Goal: Navigation & Orientation: Find specific page/section

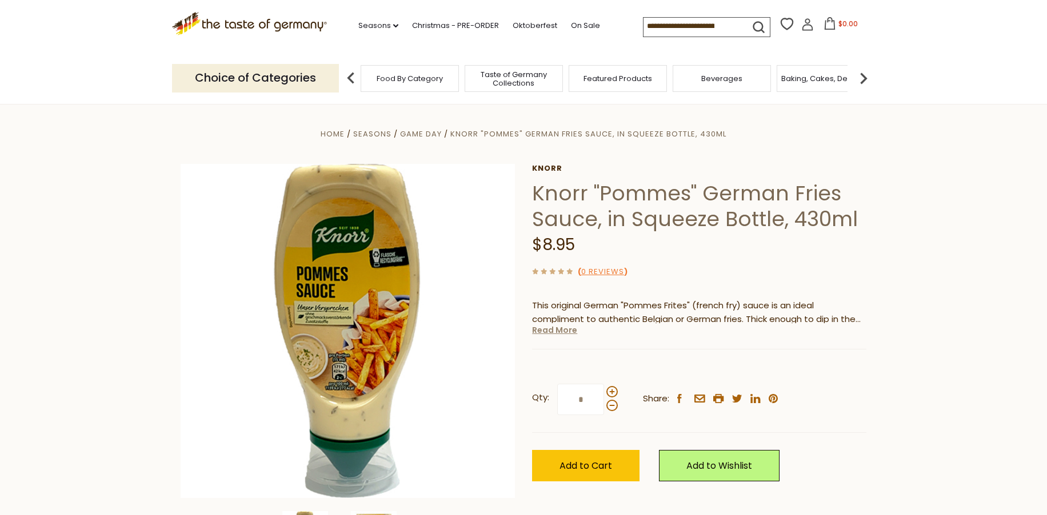
click at [553, 333] on link "Read More" at bounding box center [554, 330] width 45 height 11
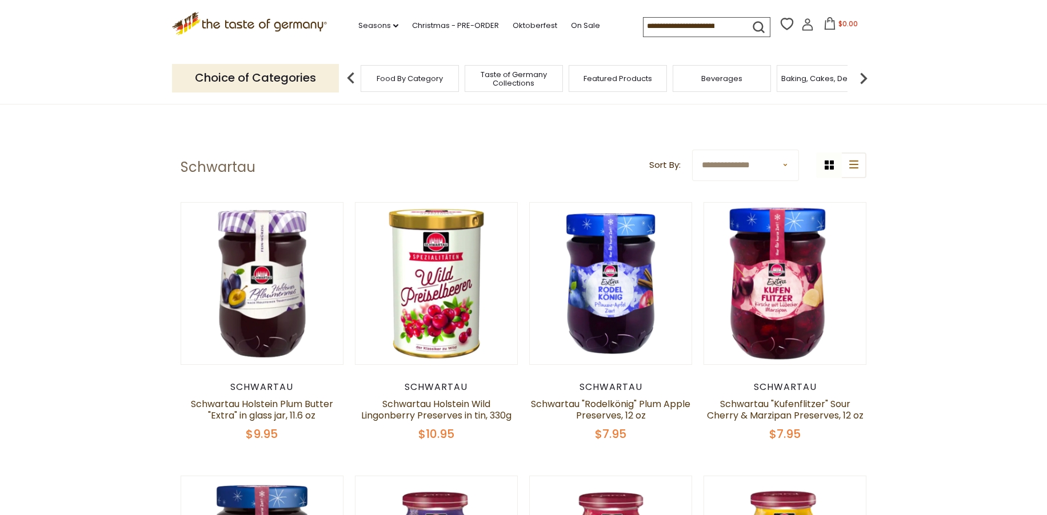
click at [256, 18] on icon ".st0{fill:#EDD300;} .st1{fill:#D33E21;}" at bounding box center [249, 23] width 155 height 23
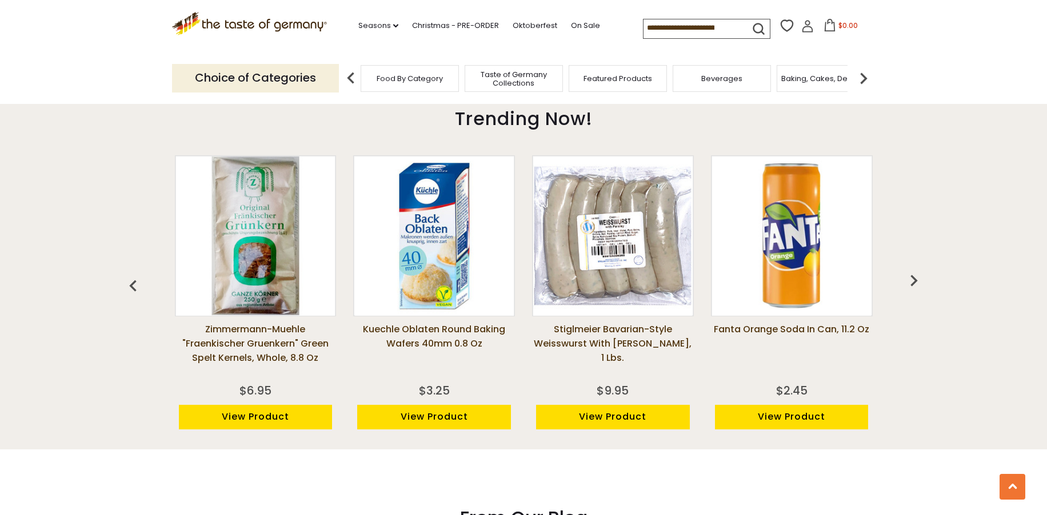
scroll to position [914, 0]
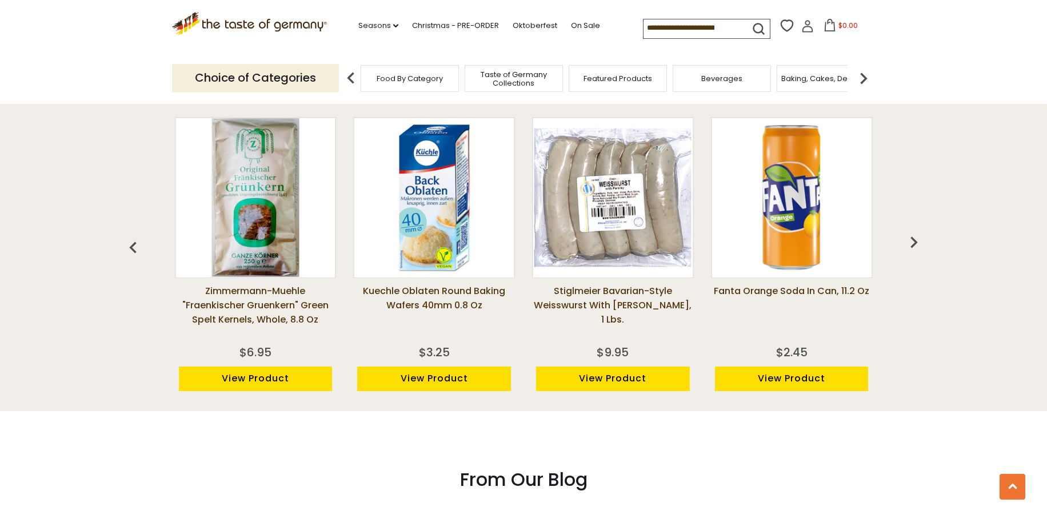
click at [910, 240] on img "button" at bounding box center [913, 242] width 23 height 23
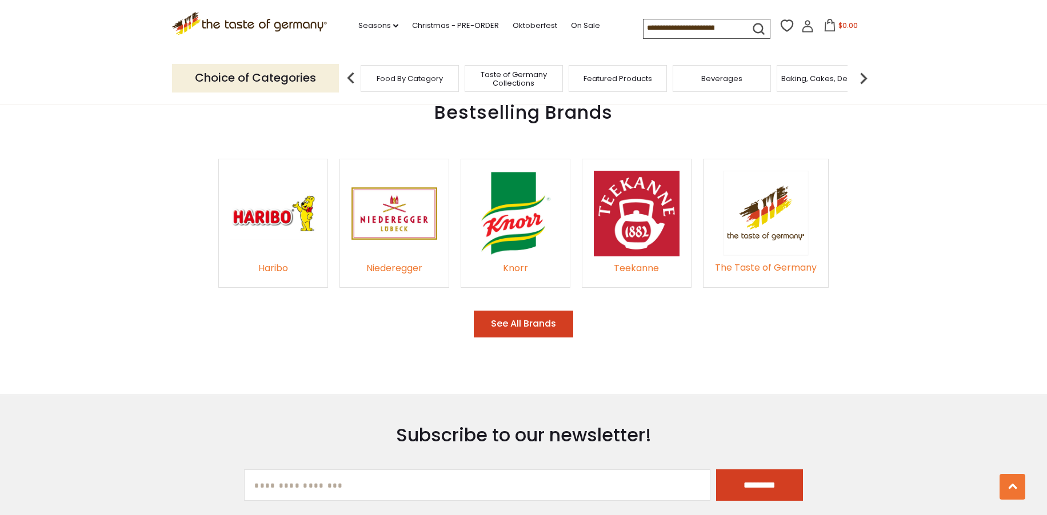
scroll to position [1710, 0]
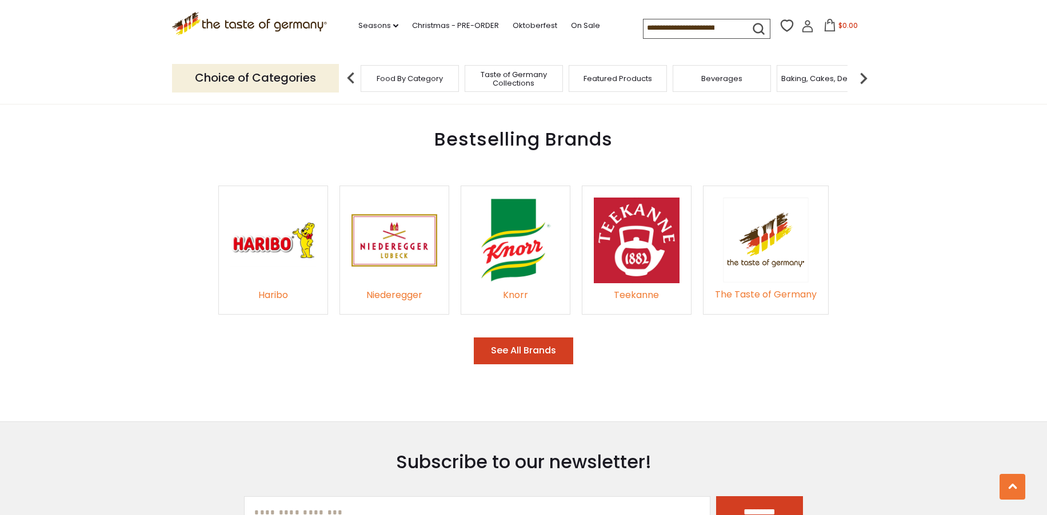
click at [522, 338] on button "See All Brands" at bounding box center [523, 351] width 99 height 27
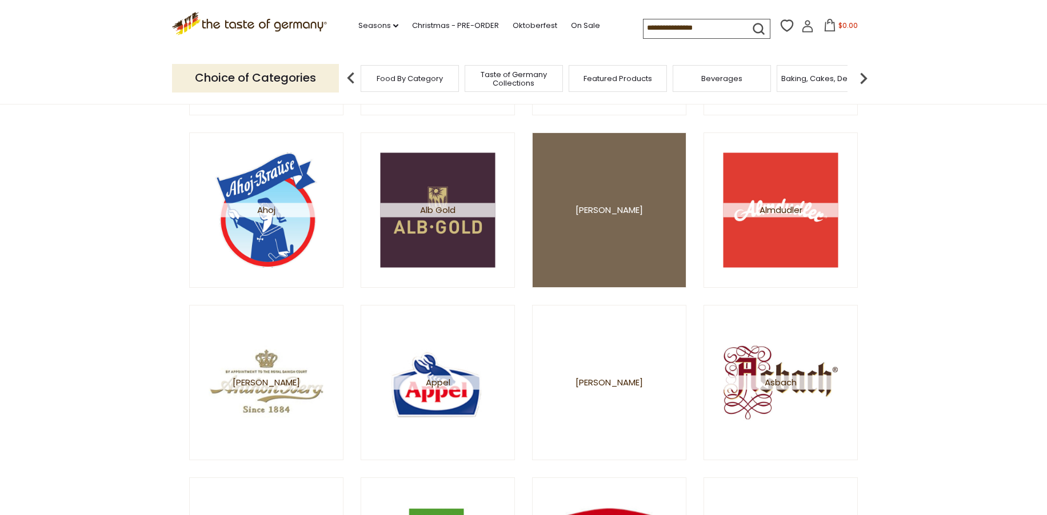
scroll to position [286, 0]
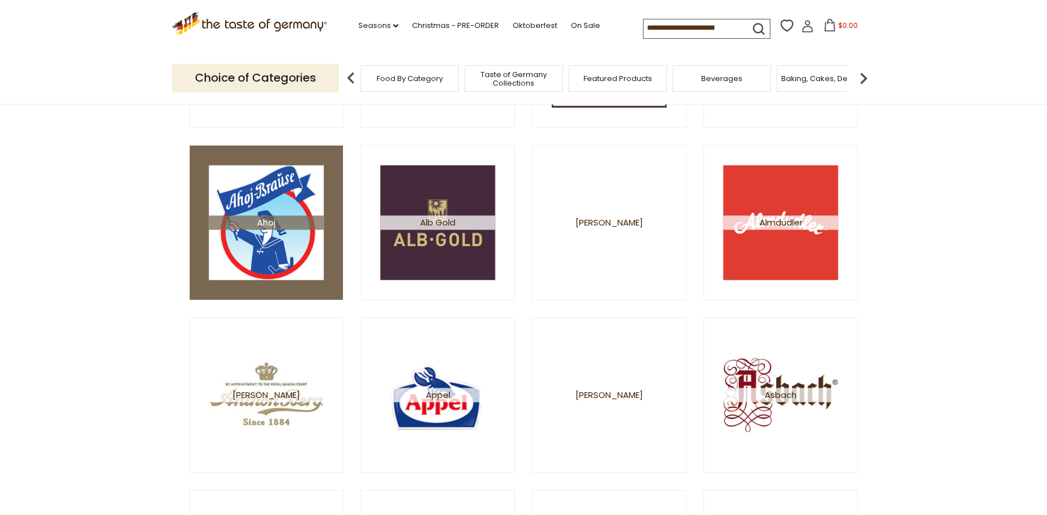
click at [246, 250] on img at bounding box center [266, 222] width 115 height 115
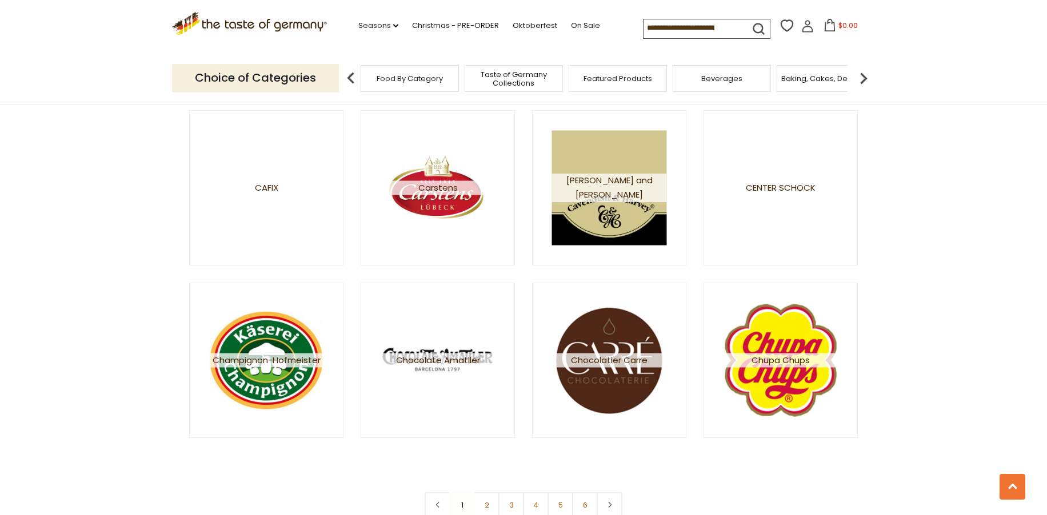
scroll to position [2228, 0]
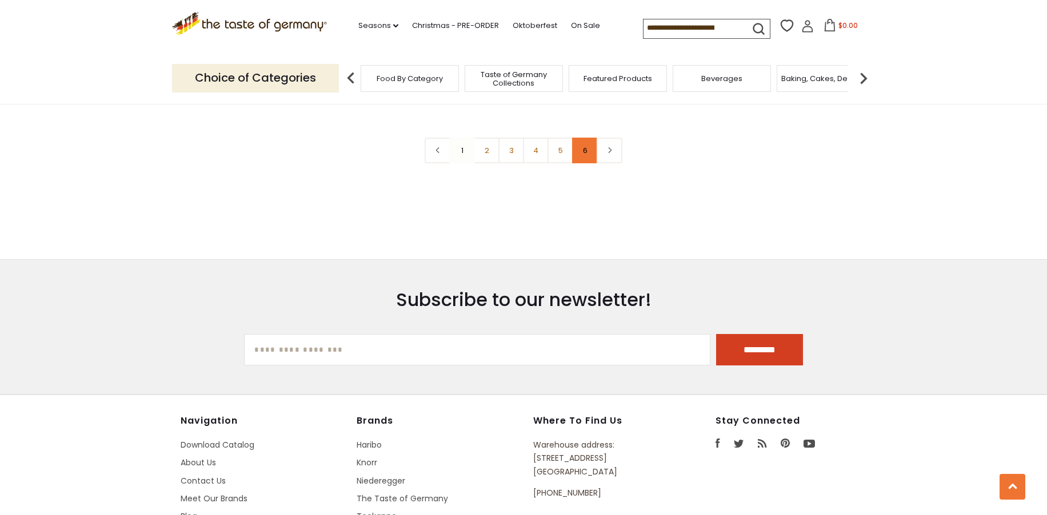
click at [591, 147] on link "6" at bounding box center [585, 151] width 26 height 26
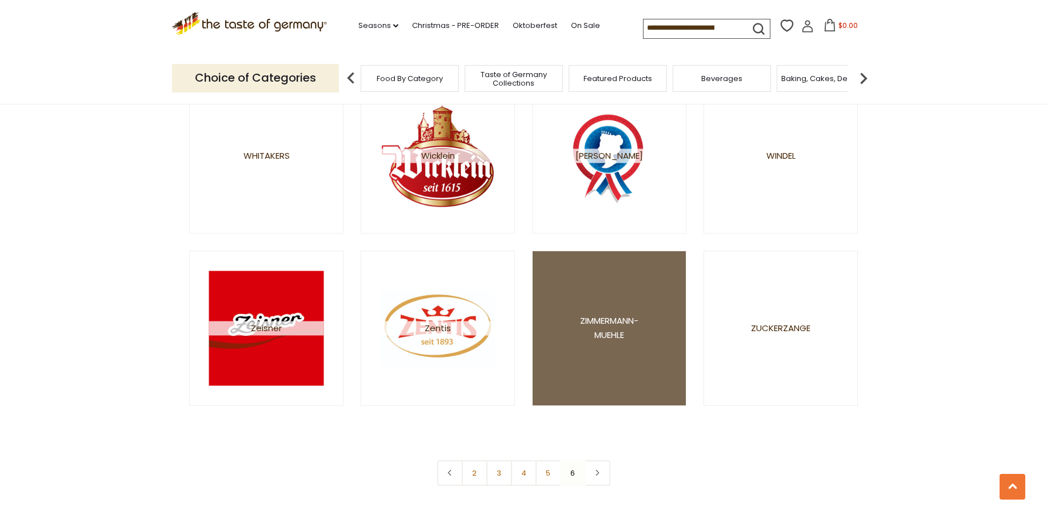
scroll to position [1885, 0]
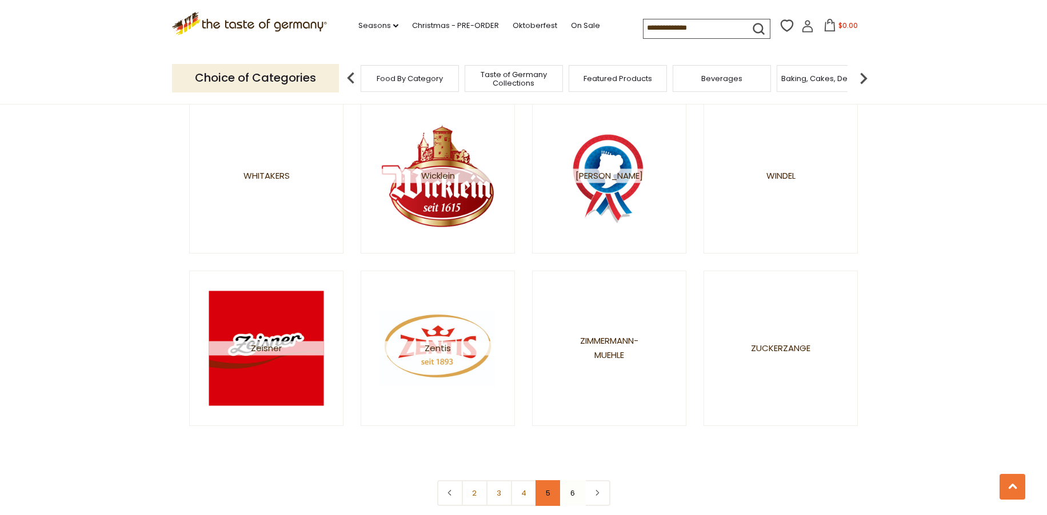
click at [547, 493] on link "5" at bounding box center [548, 493] width 26 height 26
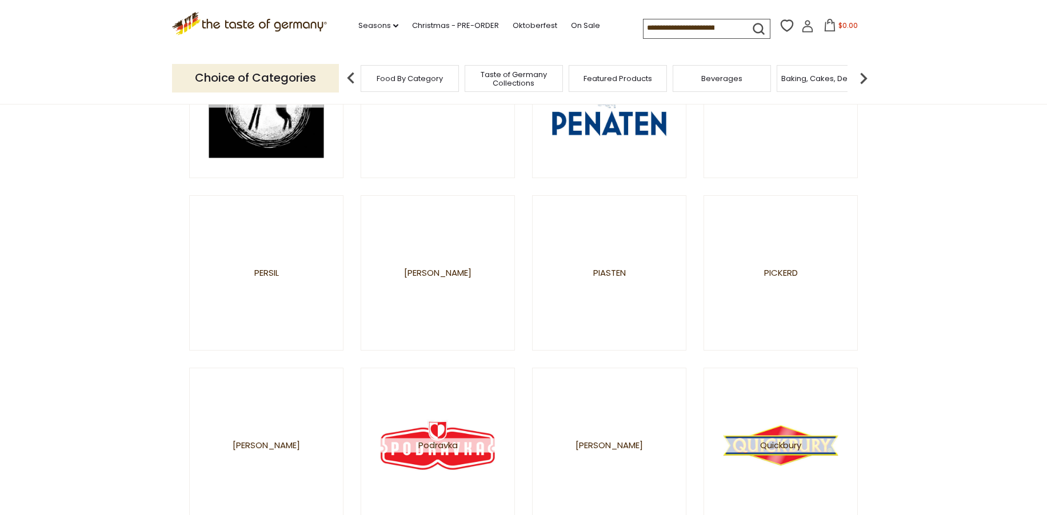
scroll to position [514, 0]
